Goal: Transaction & Acquisition: Purchase product/service

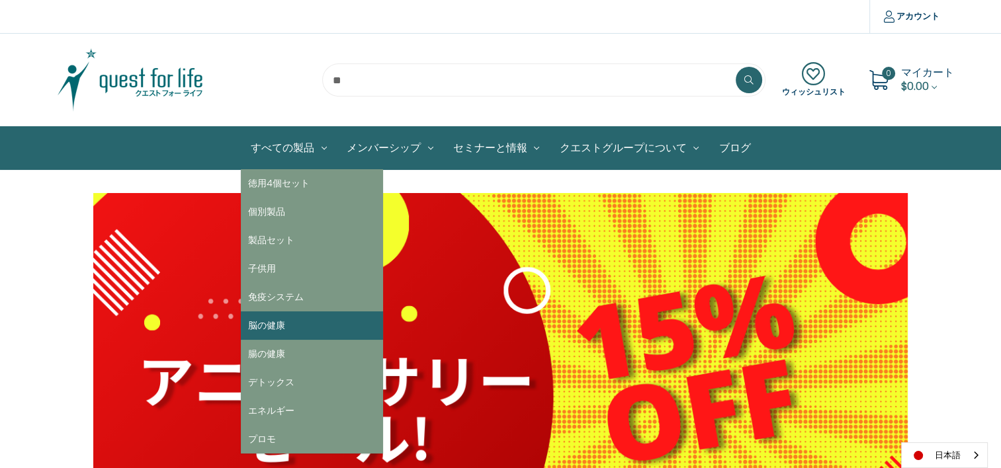
click at [263, 325] on link "脳の健康" at bounding box center [312, 326] width 142 height 28
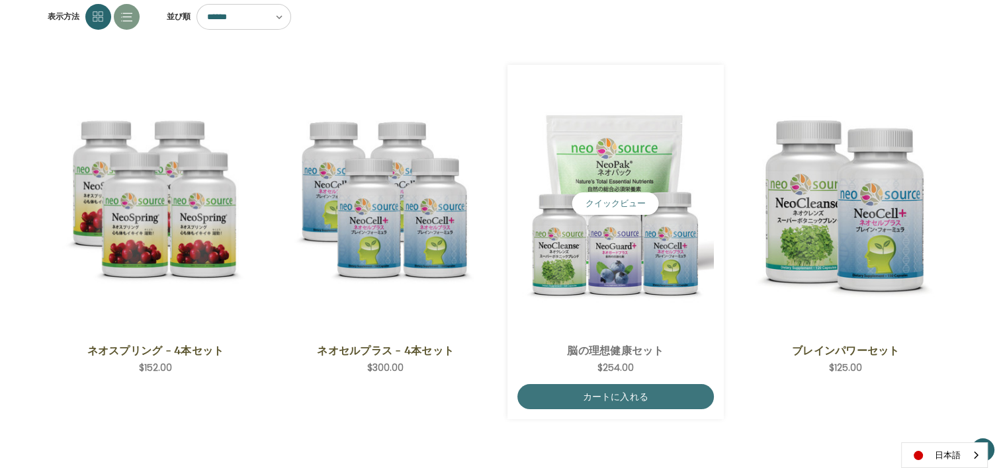
scroll to position [198, 0]
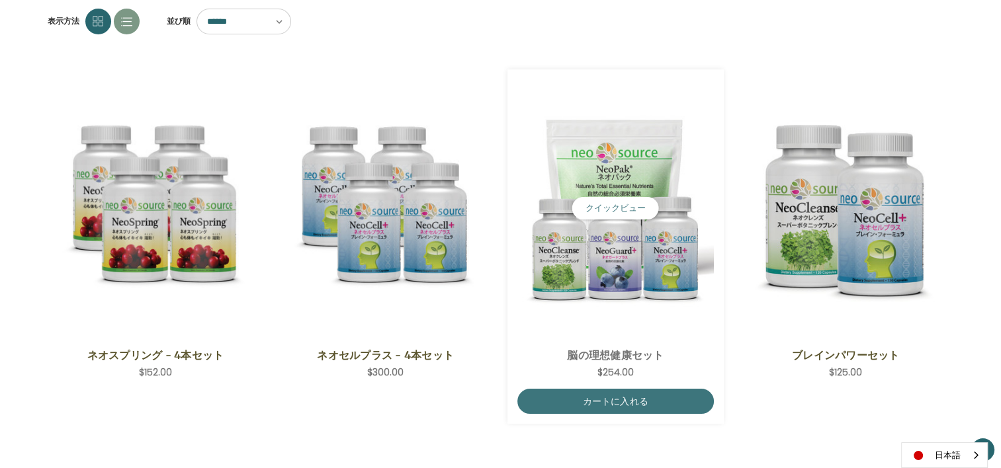
click at [617, 231] on img "Ideal Brain Set,$254.00\a" at bounding box center [615, 208] width 196 height 196
